Goal: Transaction & Acquisition: Register for event/course

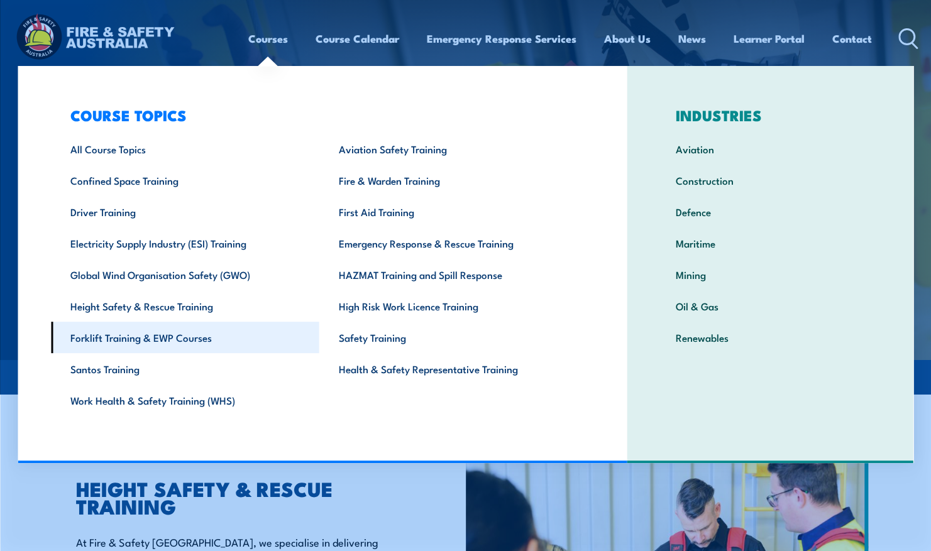
click at [88, 351] on link "Forklift Training & EWP Courses" at bounding box center [185, 337] width 268 height 31
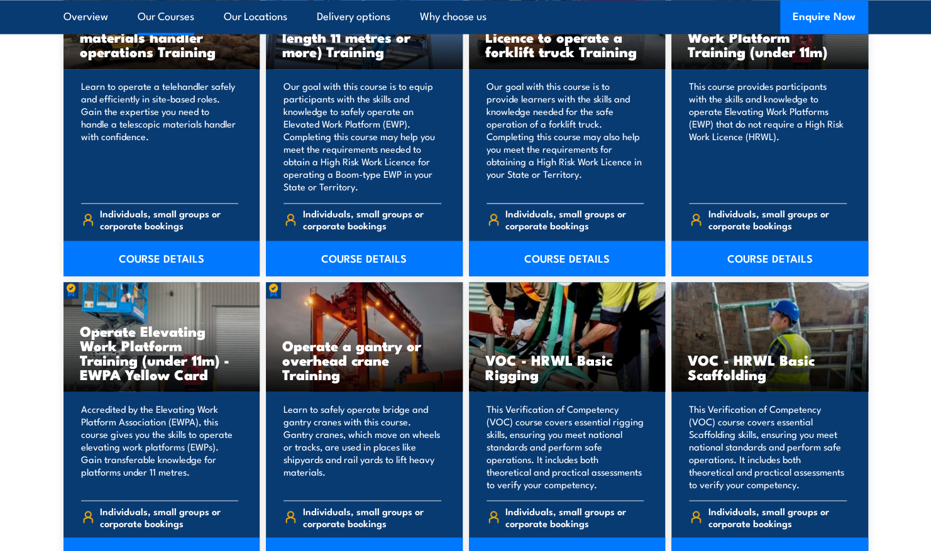
scroll to position [1110, 0]
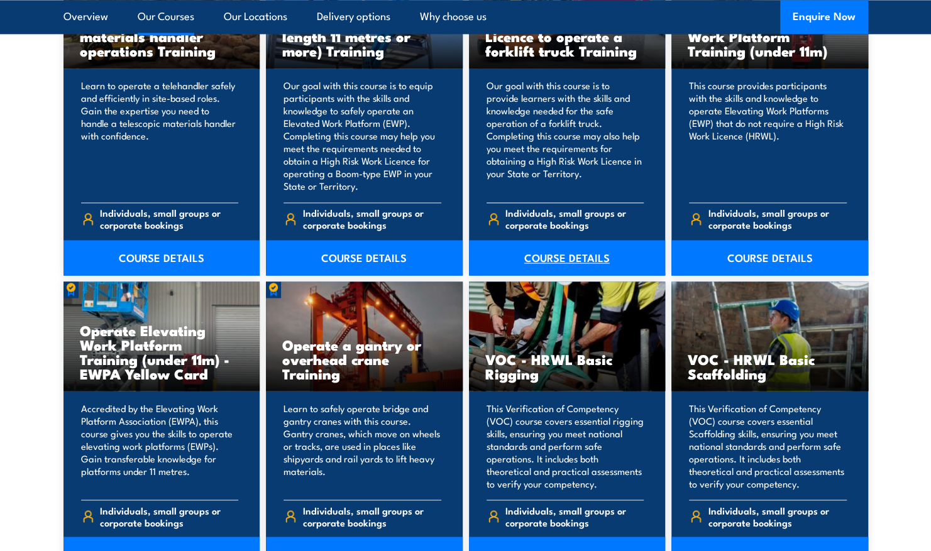
click at [556, 255] on link "COURSE DETAILS" at bounding box center [567, 257] width 197 height 35
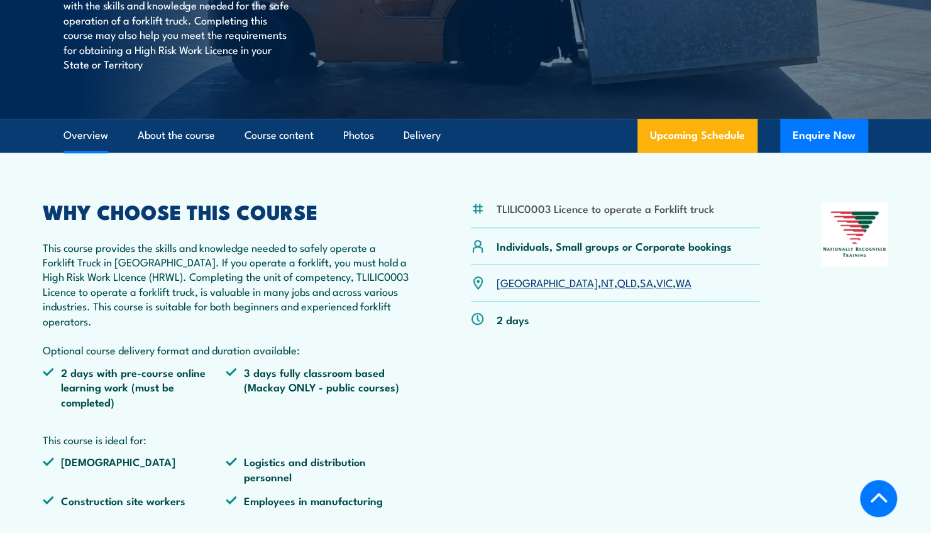
scroll to position [275, 0]
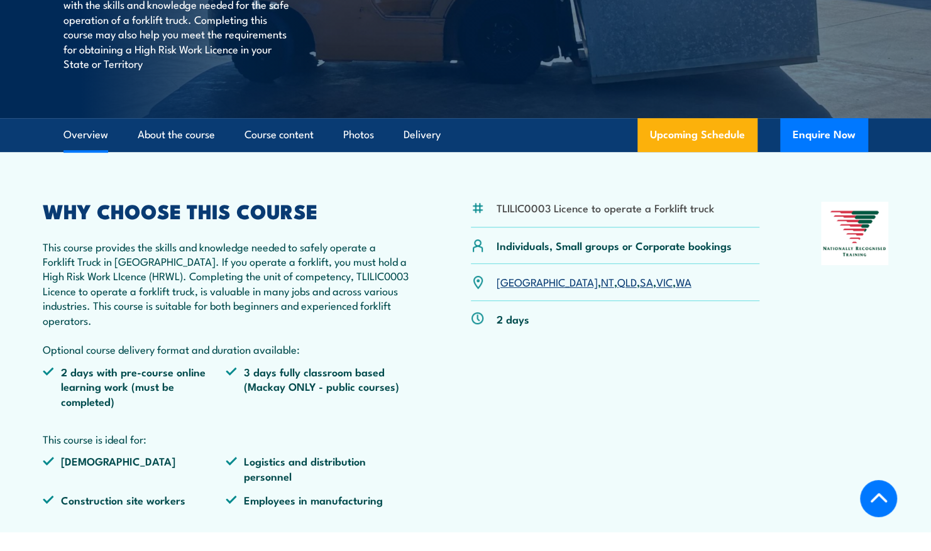
click at [656, 282] on link "VIC" at bounding box center [664, 281] width 16 height 15
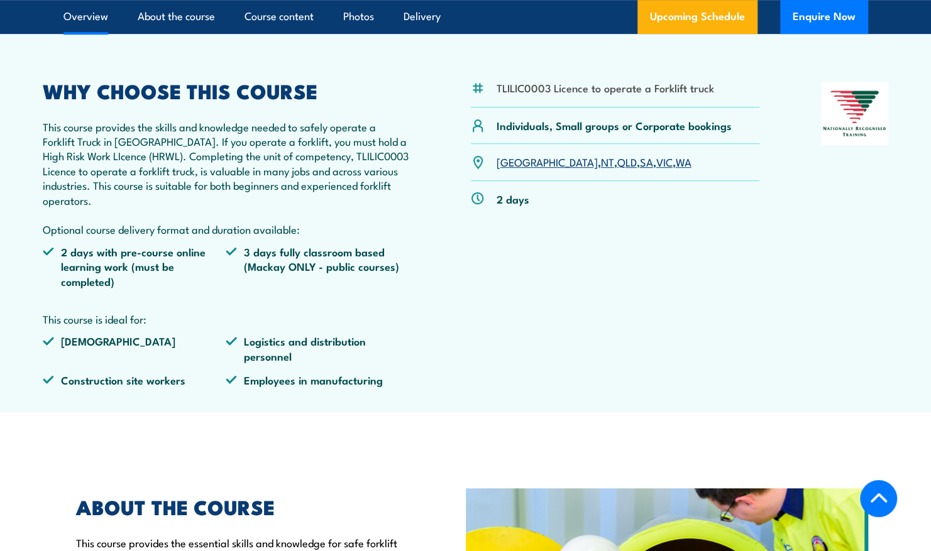
scroll to position [396, 0]
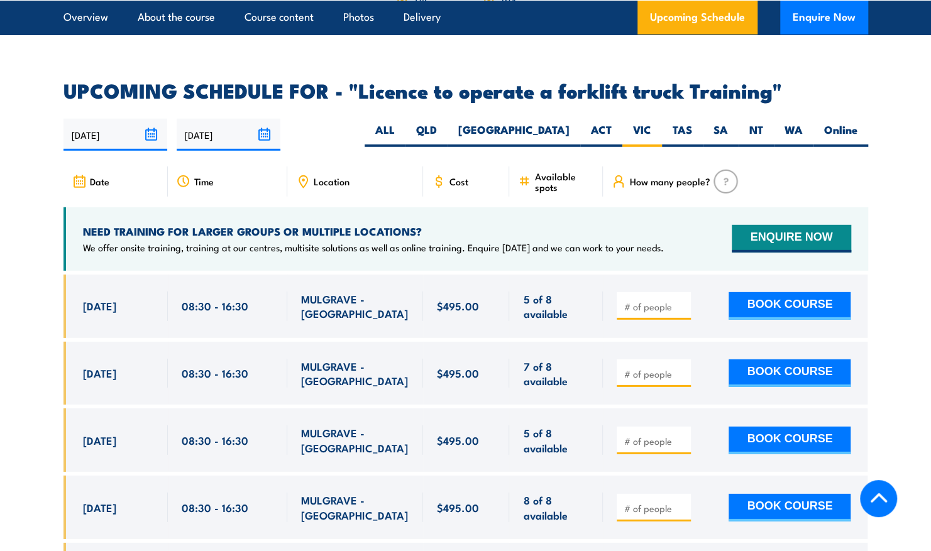
scroll to position [2033, 0]
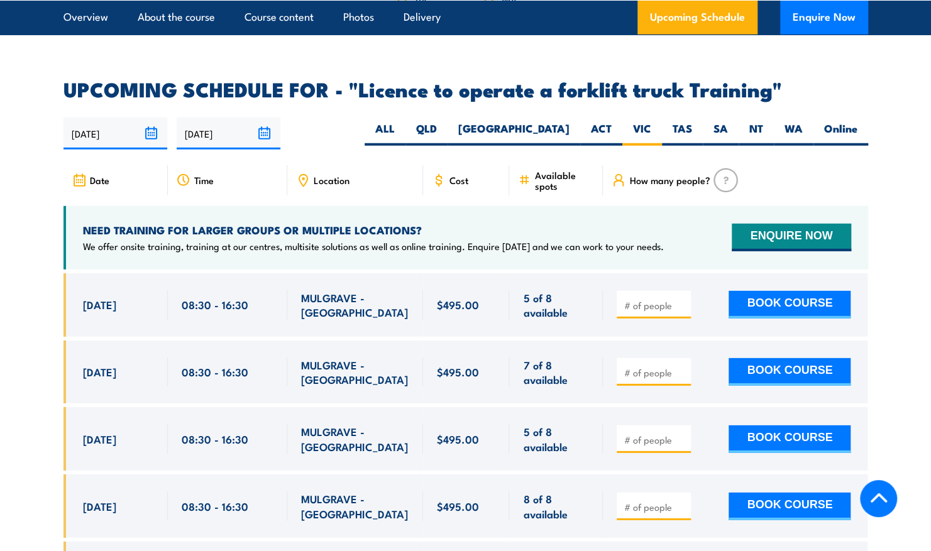
click at [266, 118] on input "22/02/2026" at bounding box center [229, 134] width 104 height 32
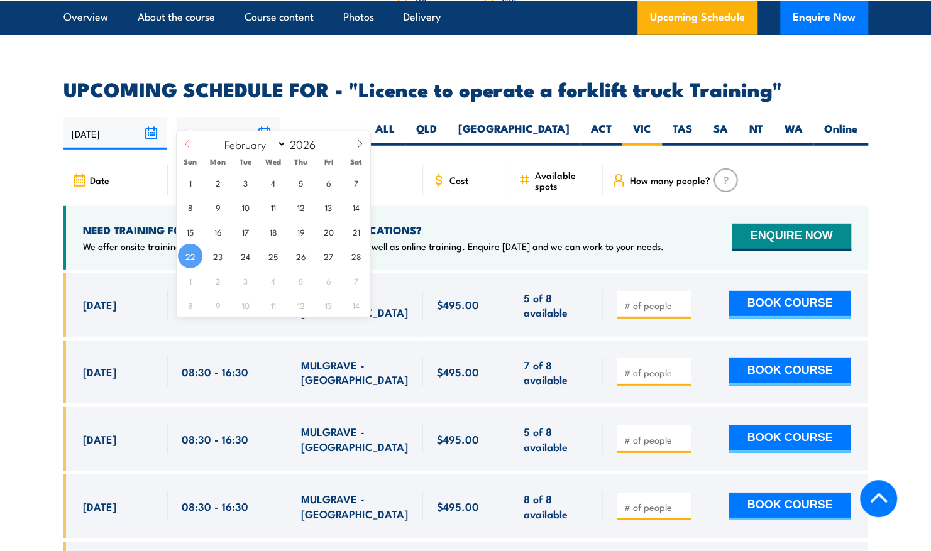
click at [190, 142] on icon at bounding box center [187, 144] width 9 height 9
select select "0"
click at [190, 142] on icon at bounding box center [187, 144] width 9 height 9
type input "2025"
click at [190, 142] on icon at bounding box center [187, 144] width 9 height 9
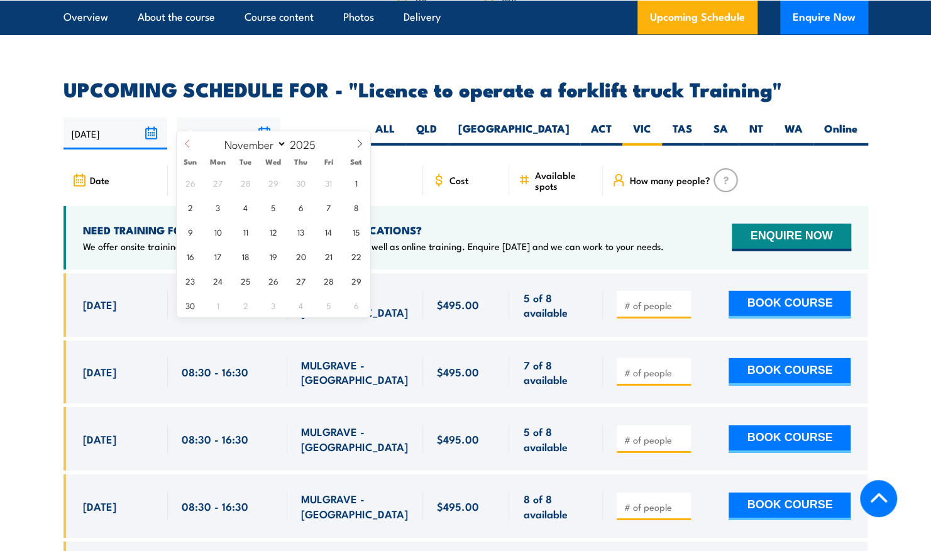
click at [190, 142] on icon at bounding box center [187, 144] width 9 height 9
select select "8"
click at [248, 287] on span "30" at bounding box center [245, 280] width 25 height 25
type input "30/09/2025"
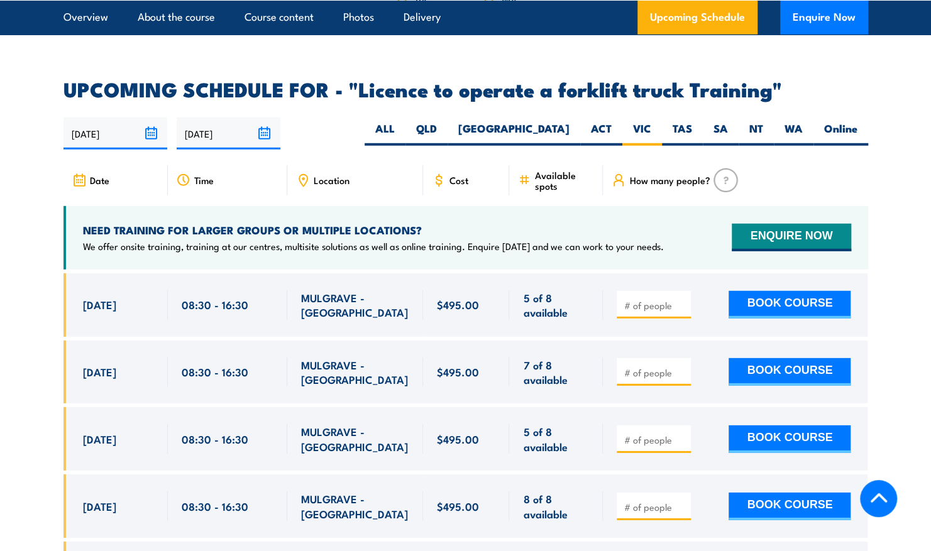
click at [248, 290] on div "08:30 - 16:30" at bounding box center [228, 305] width 92 height 30
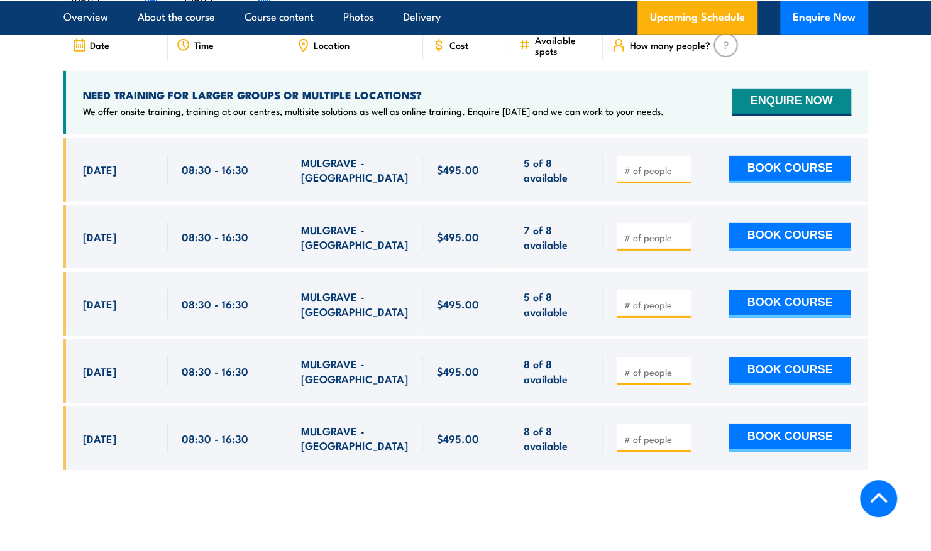
scroll to position [2167, 0]
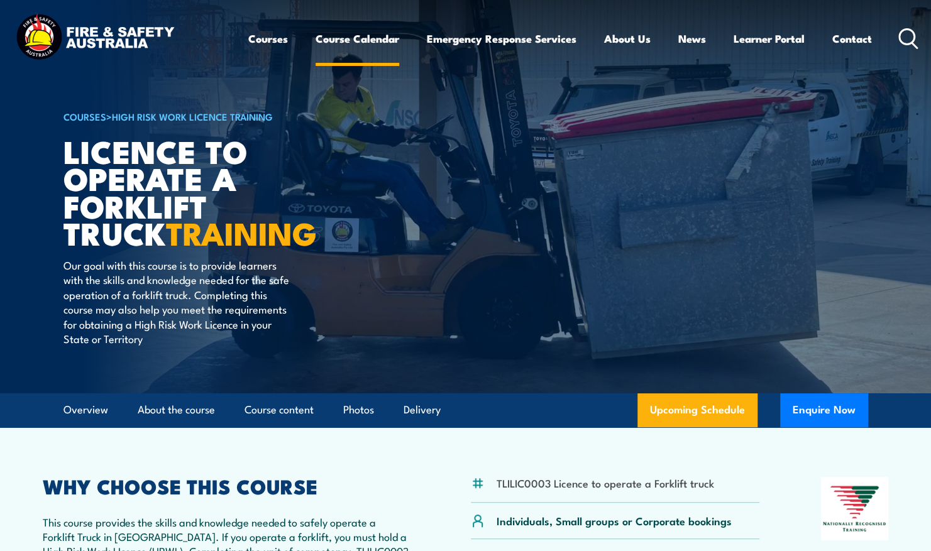
click at [376, 39] on link "Course Calendar" at bounding box center [357, 38] width 84 height 33
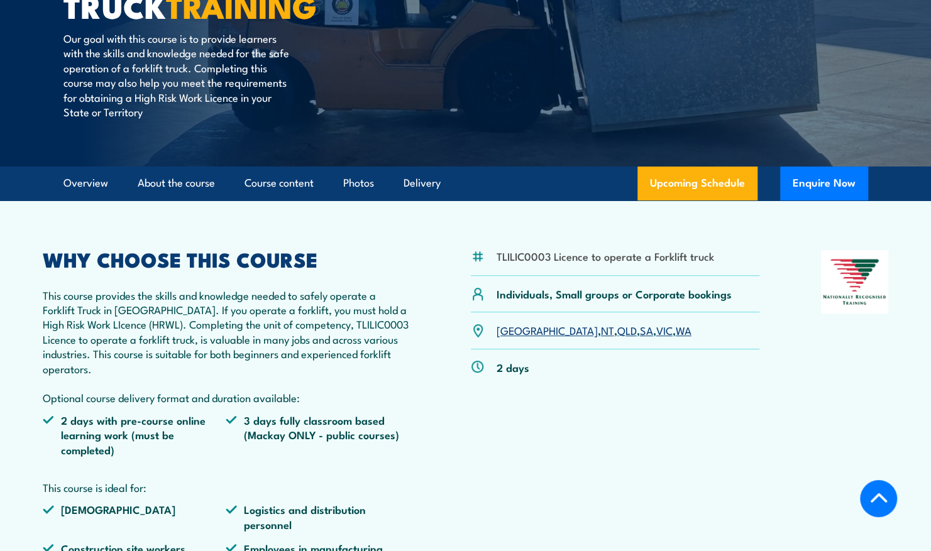
scroll to position [227, 0]
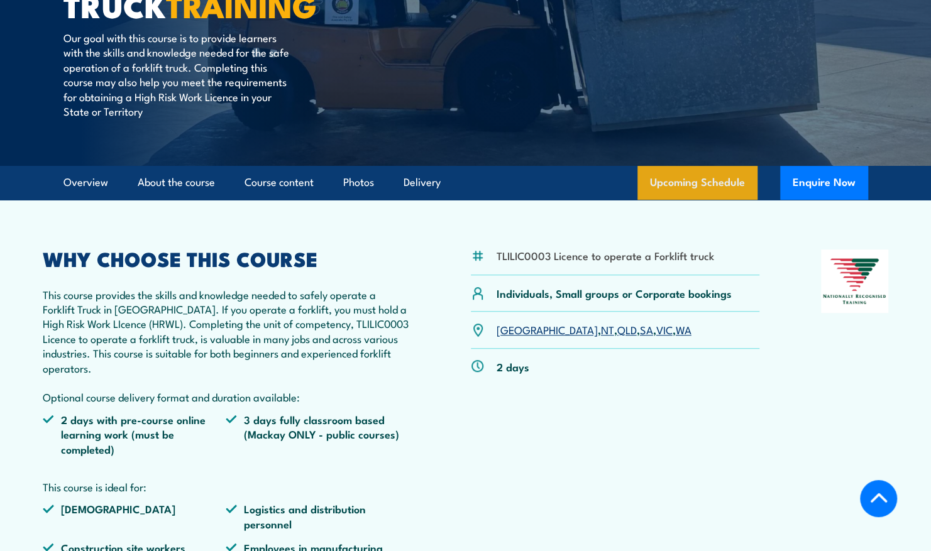
click at [684, 168] on link "Upcoming Schedule" at bounding box center [697, 183] width 120 height 34
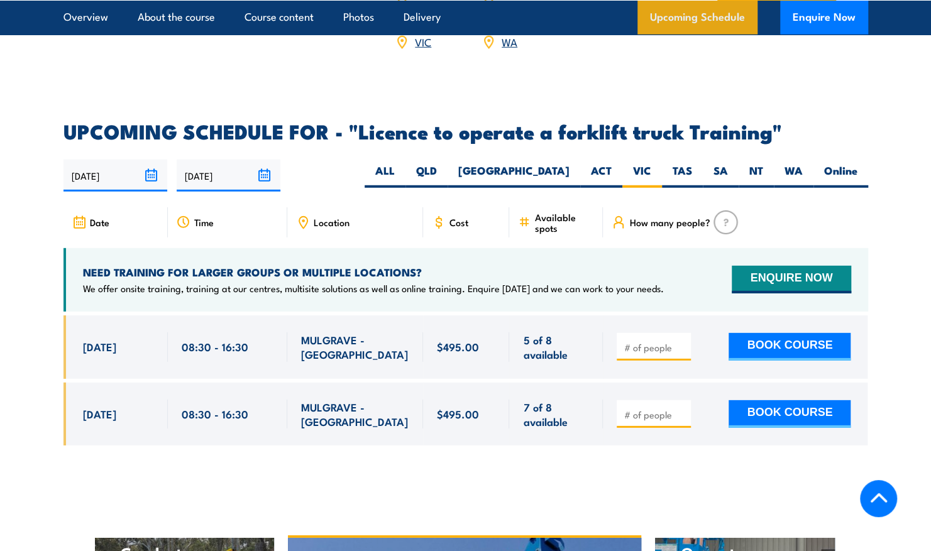
scroll to position [1973, 0]
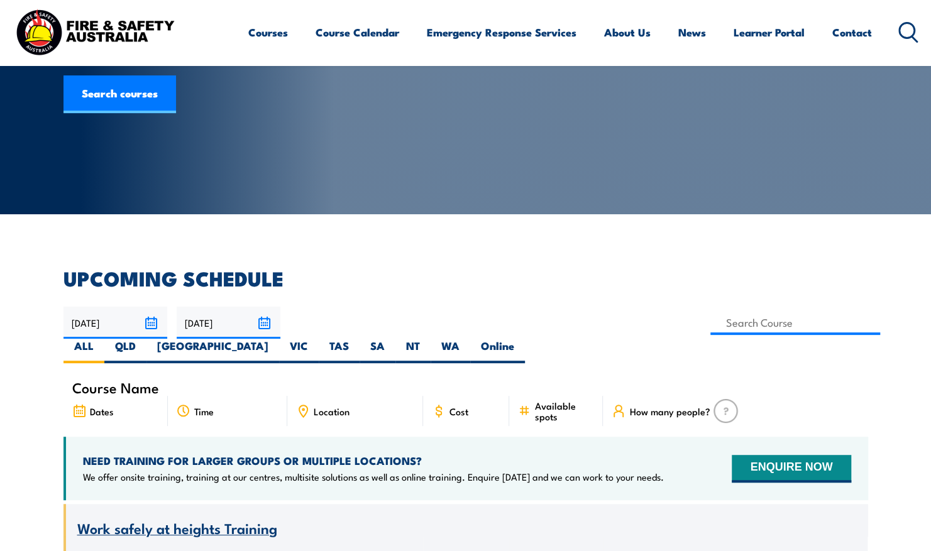
scroll to position [126, 0]
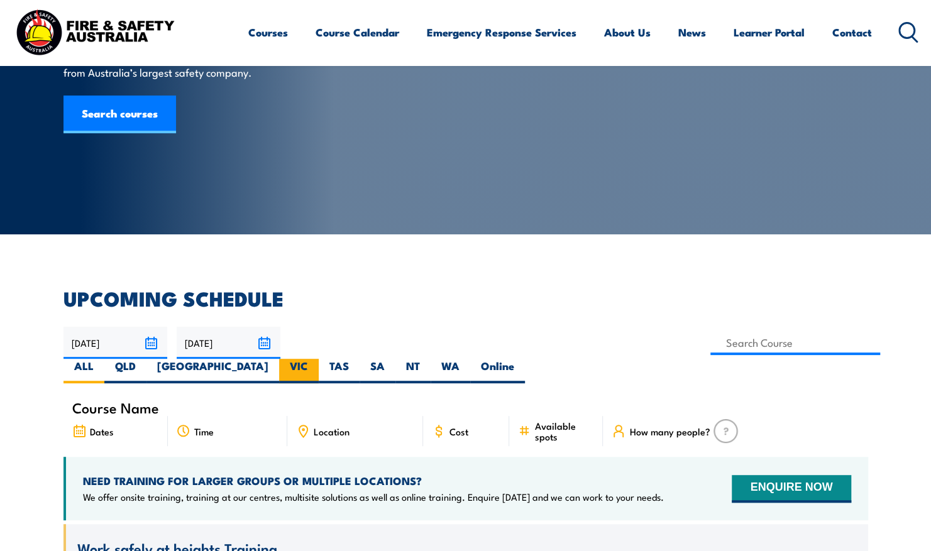
click at [319, 359] on label "VIC" at bounding box center [299, 371] width 40 height 25
click at [316, 359] on input "VIC" at bounding box center [312, 363] width 8 height 8
radio input "true"
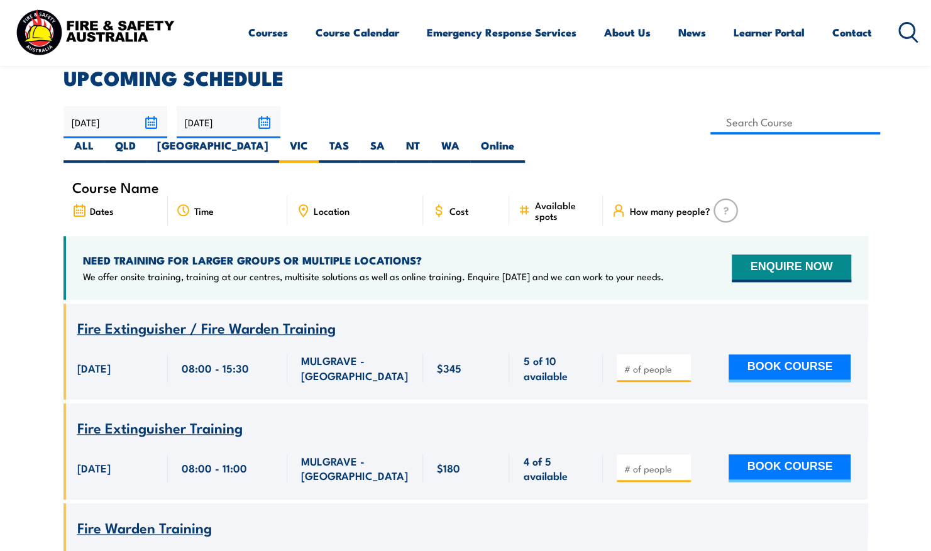
scroll to position [346, 0]
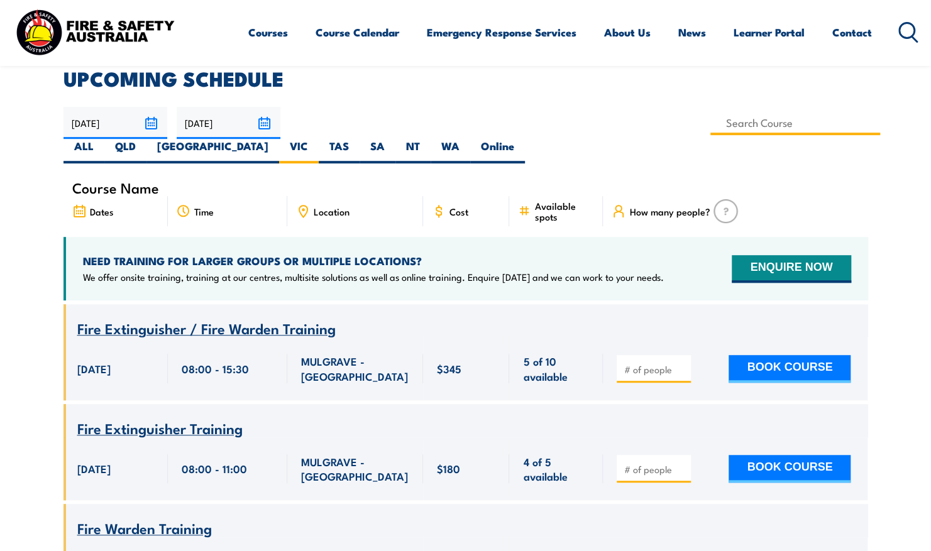
click at [710, 132] on input at bounding box center [795, 123] width 170 height 25
type input "Licence to operate a forklift truck Training"
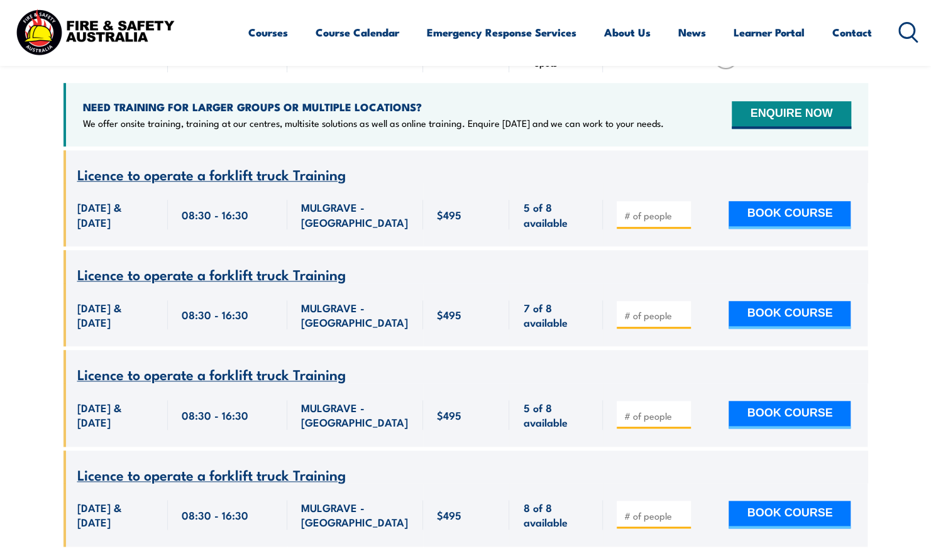
scroll to position [498, 0]
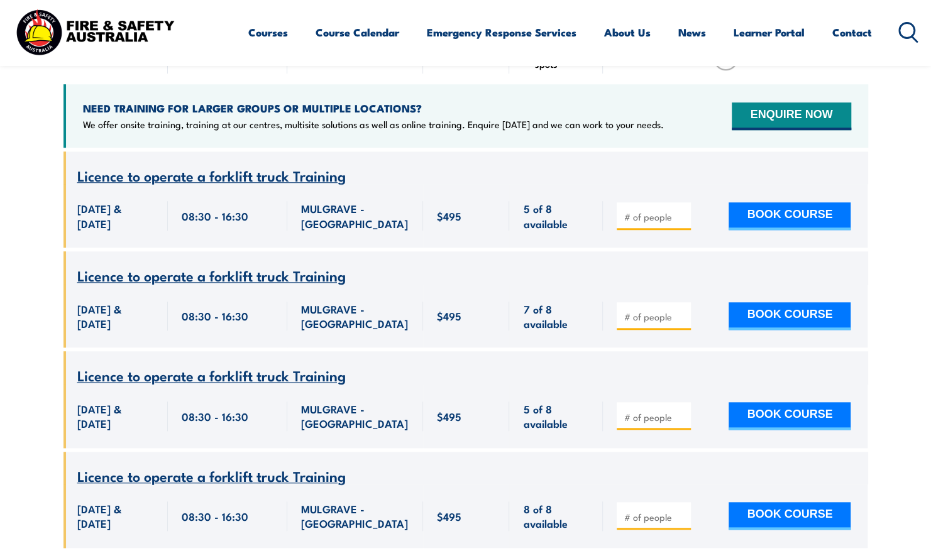
click at [641, 211] on input "number" at bounding box center [654, 217] width 63 height 13
type input "1"
click at [678, 211] on input "1" at bounding box center [654, 217] width 63 height 13
click at [751, 202] on button "BOOK COURSE" at bounding box center [789, 216] width 122 height 28
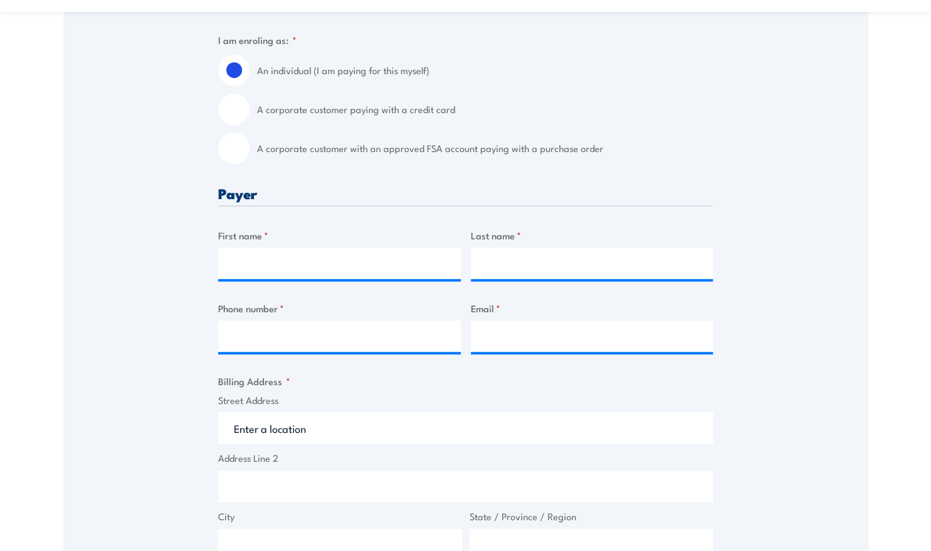
scroll to position [360, 0]
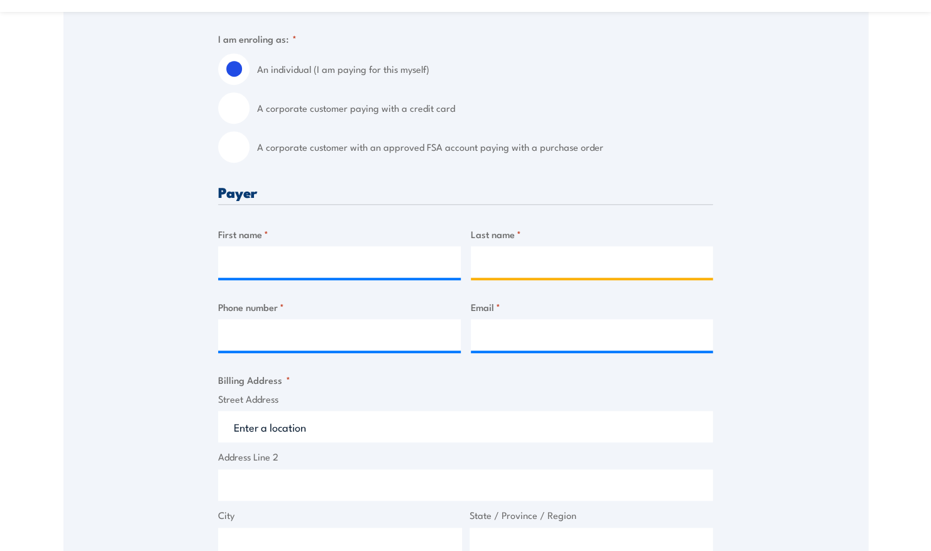
click at [586, 274] on input "Last name *" at bounding box center [592, 261] width 243 height 31
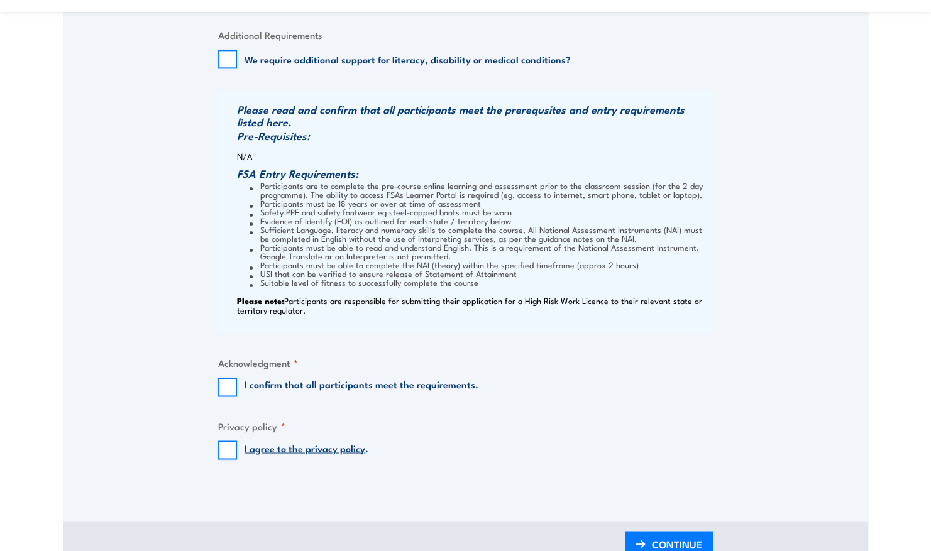
scroll to position [1017, 0]
